Goal: Information Seeking & Learning: Find specific fact

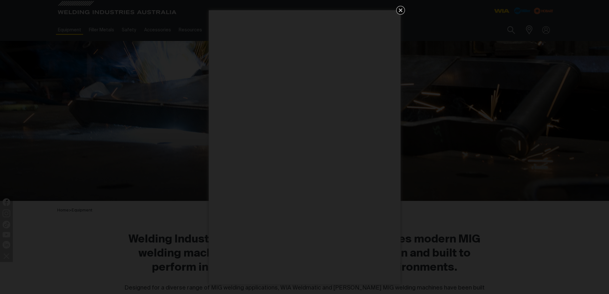
click at [404, 9] on icon "Get 5 WIA Welding Guides Free!" at bounding box center [401, 10] width 8 height 8
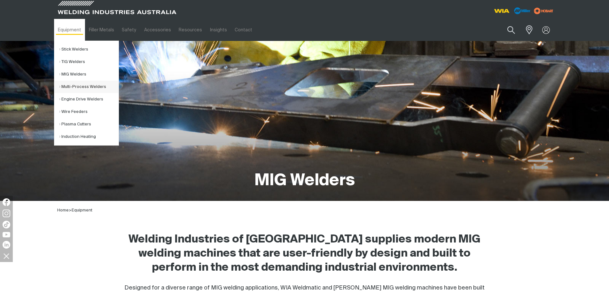
click at [75, 85] on link "Multi-Process Welders" at bounding box center [88, 87] width 59 height 12
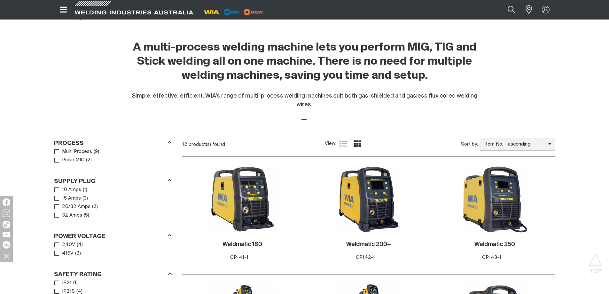
scroll to position [256, 0]
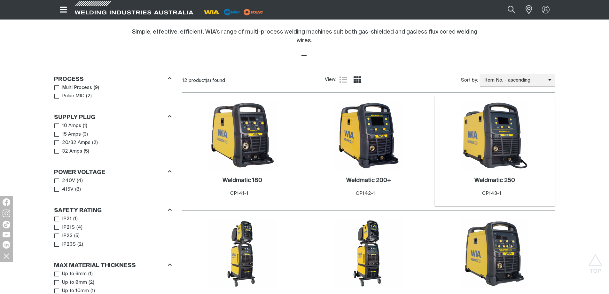
click at [503, 129] on img at bounding box center [495, 135] width 68 height 68
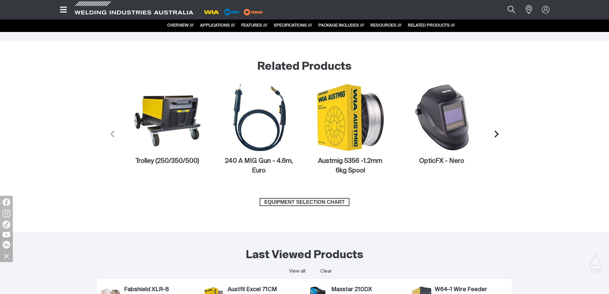
scroll to position [2819, 0]
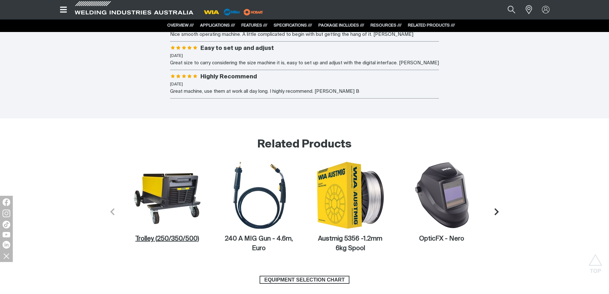
click at [182, 239] on figcaption "Trolley (250/350/500)" at bounding box center [167, 239] width 68 height 10
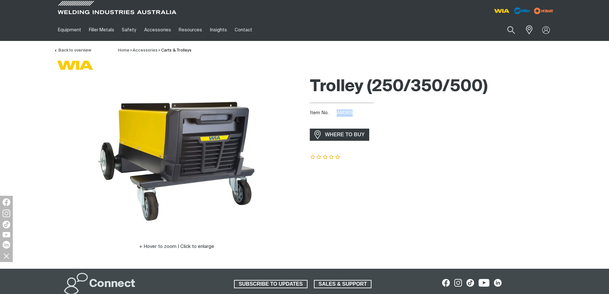
drag, startPoint x: 354, startPoint y: 112, endPoint x: 338, endPoint y: 116, distance: 16.8
click at [338, 116] on div "Item No. AM365" at bounding box center [433, 112] width 246 height 7
copy span "AM365"
